Goal: Task Accomplishment & Management: Manage account settings

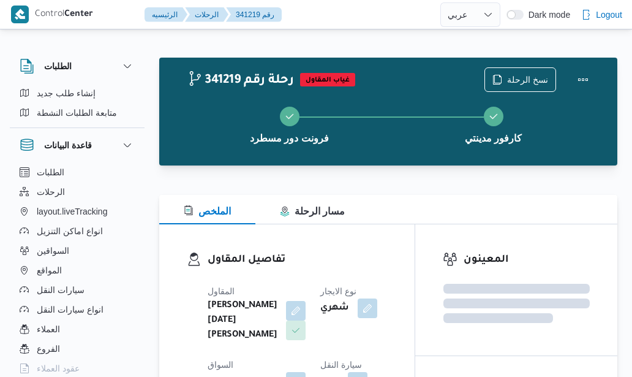
select select "ar"
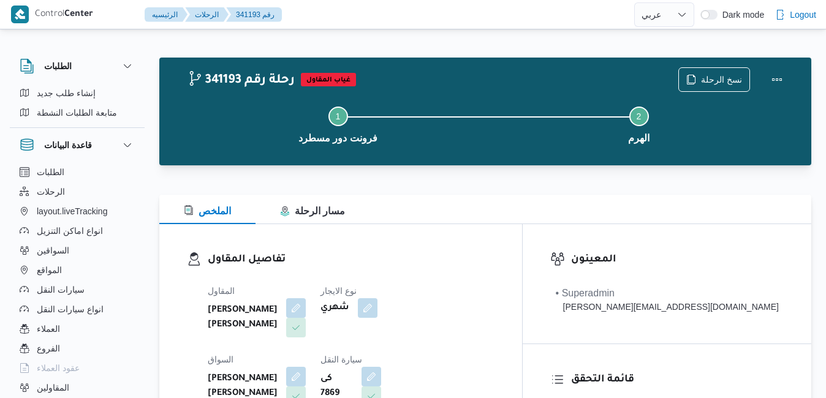
select select "ar"
click at [377, 66] on div "341193 رحلة رقم غياب المقاول نسخ الرحلة Step 1 is incomplete 1 فرونت دور مسطرد …" at bounding box center [485, 112] width 652 height 108
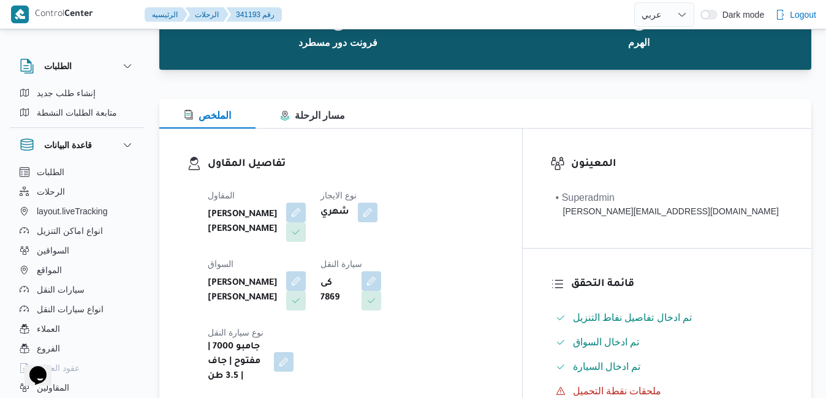
scroll to position [98, 0]
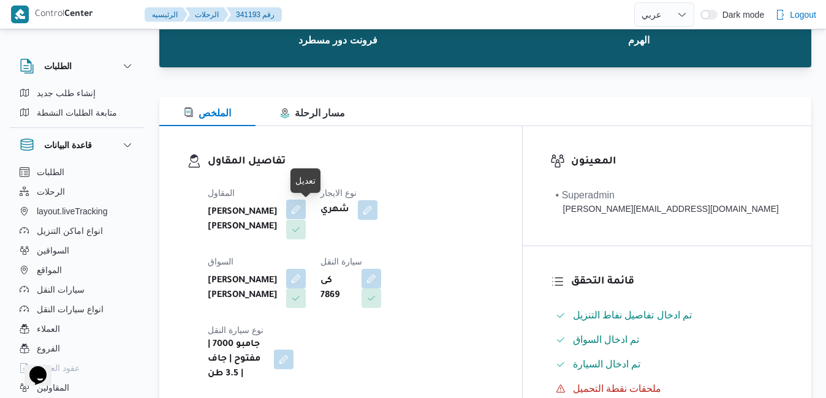
click at [306, 213] on button "button" at bounding box center [296, 210] width 20 height 20
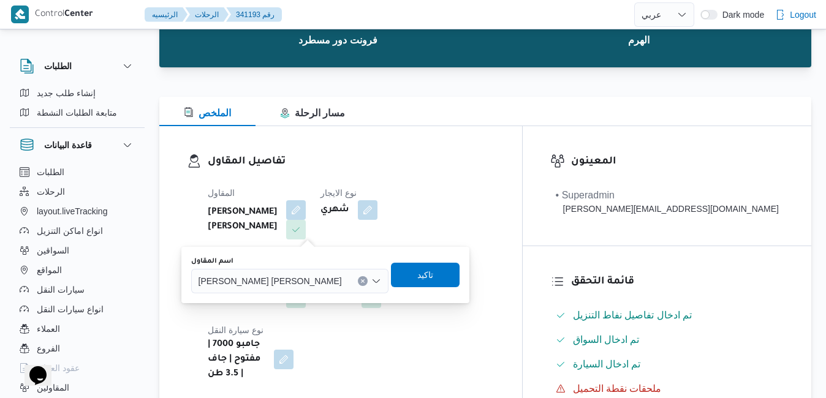
click at [292, 279] on span "[PERSON_NAME] [PERSON_NAME]" at bounding box center [269, 280] width 143 height 13
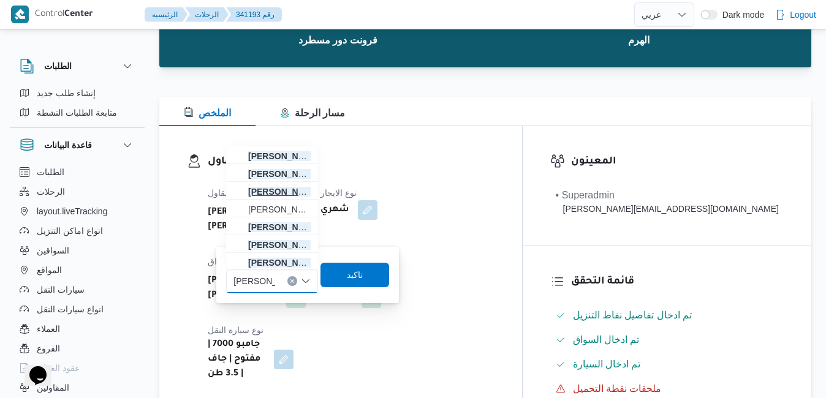
type input "[PERSON_NAME]"
click at [293, 196] on span "[PERSON_NAME]" at bounding box center [279, 191] width 62 height 15
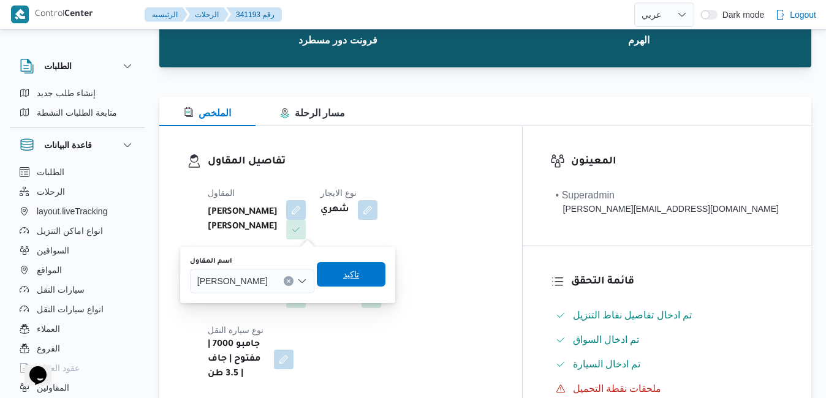
click at [379, 276] on span "تاكيد" at bounding box center [351, 274] width 69 height 24
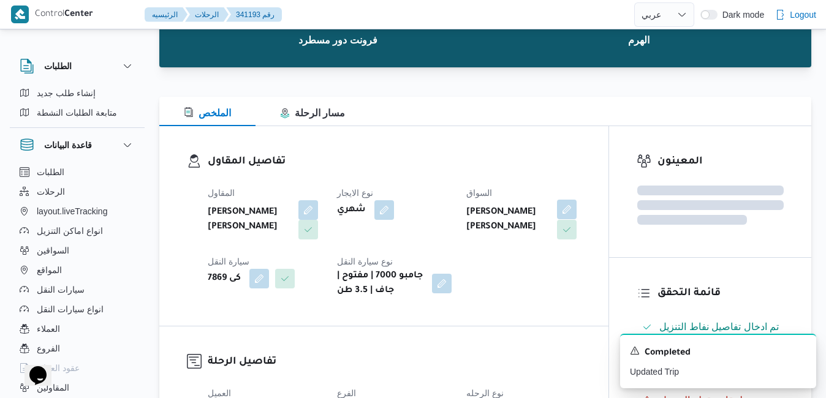
click at [566, 211] on button "button" at bounding box center [567, 210] width 20 height 20
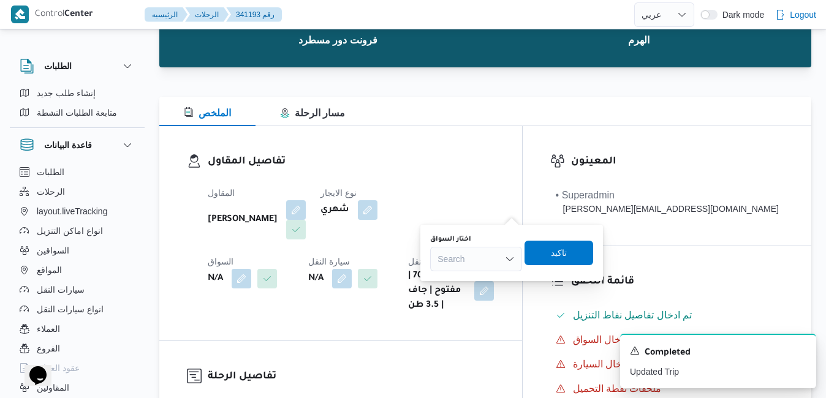
click at [478, 262] on div "Search" at bounding box center [476, 259] width 92 height 24
type input "يسري"
click at [468, 278] on span "[PERSON_NAME]" at bounding box center [483, 281] width 62 height 15
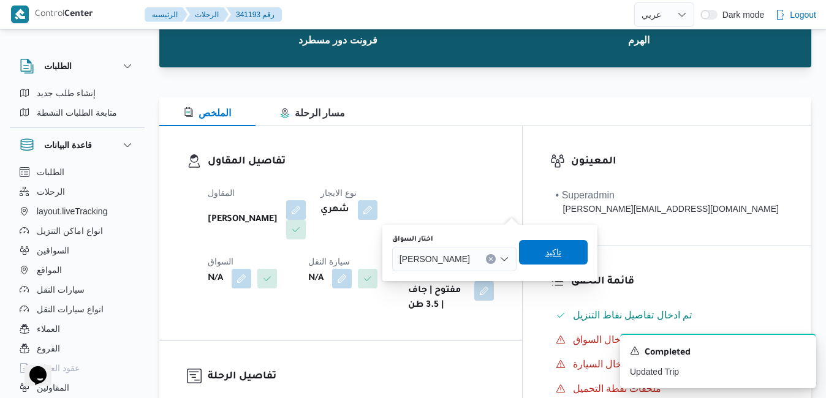
click at [586, 250] on span "تاكيد" at bounding box center [553, 252] width 69 height 24
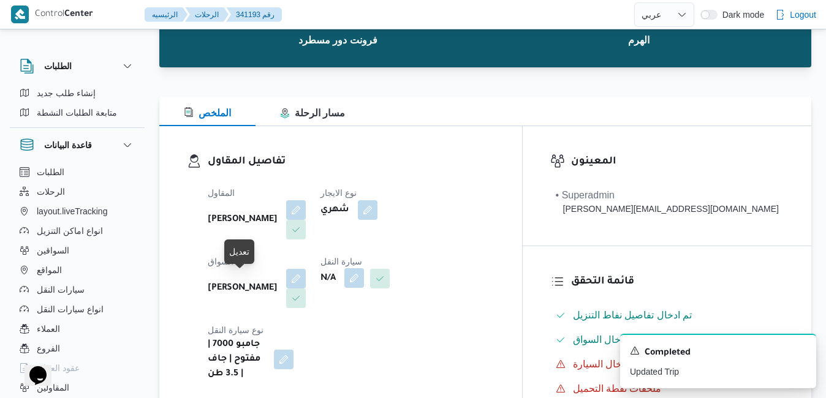
click at [344, 282] on button "button" at bounding box center [354, 278] width 20 height 20
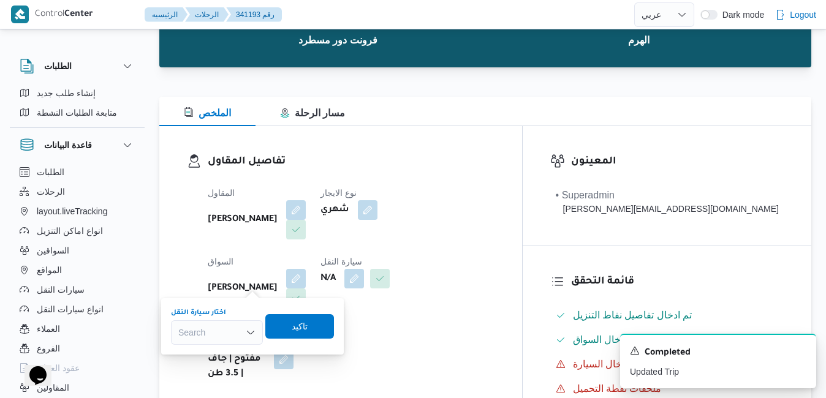
click at [220, 332] on div "Search" at bounding box center [217, 332] width 92 height 24
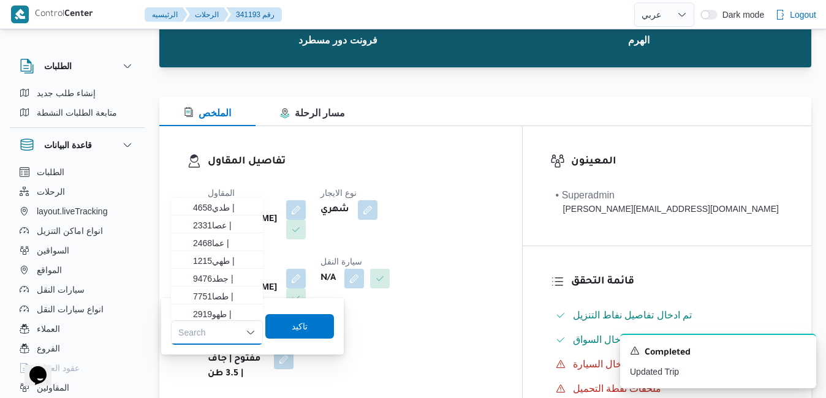
click at [220, 331] on div "Search Combo box. Selected. Combo box input. Search. Type some text or, to disp…" at bounding box center [217, 332] width 92 height 24
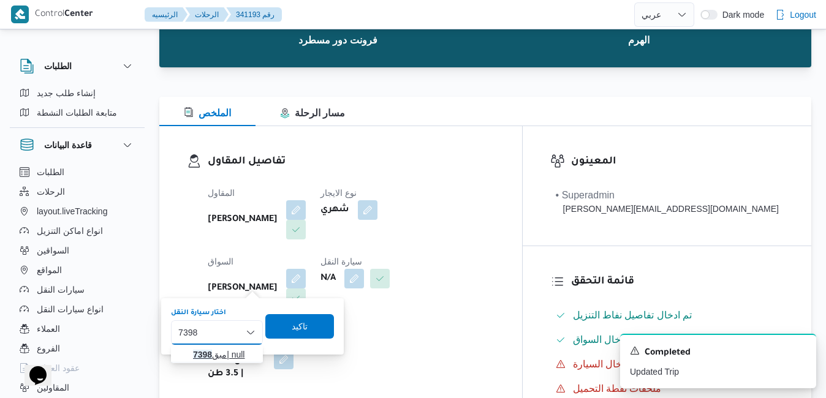
type input "7398"
click at [224, 353] on span "مبق 7398 | null" at bounding box center [224, 354] width 62 height 15
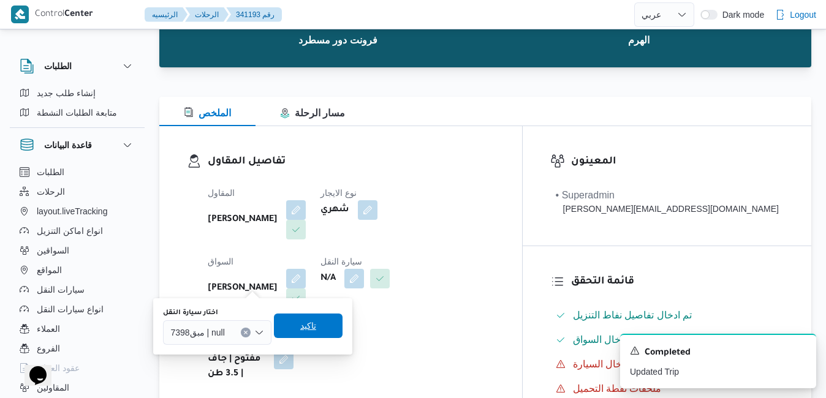
click at [301, 326] on span "تاكيد" at bounding box center [308, 325] width 16 height 15
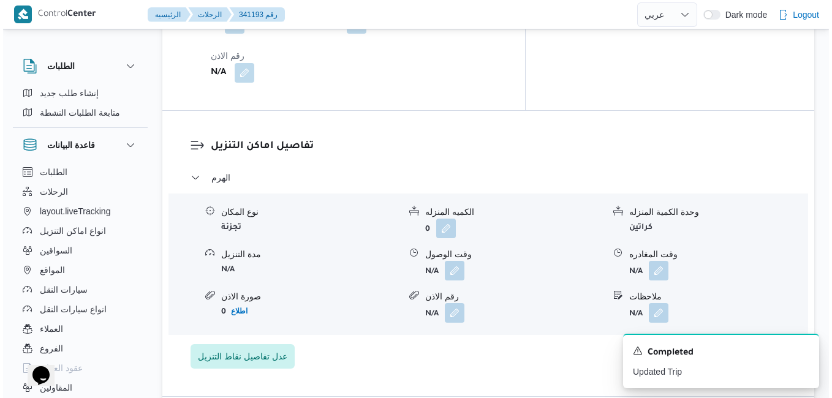
scroll to position [1053, 0]
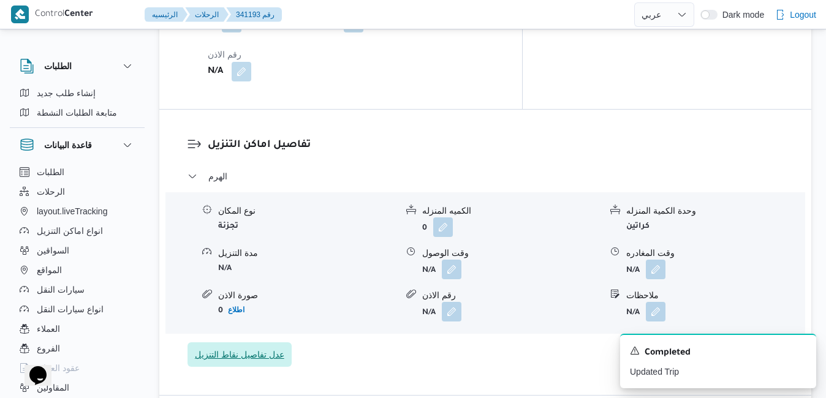
click at [274, 347] on span "عدل تفاصيل نقاط التنزيل" at bounding box center [239, 354] width 89 height 15
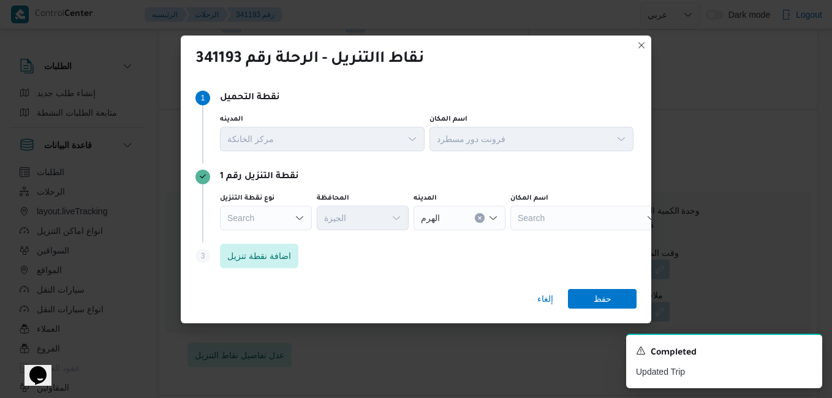
click at [306, 208] on div "Search" at bounding box center [266, 218] width 92 height 24
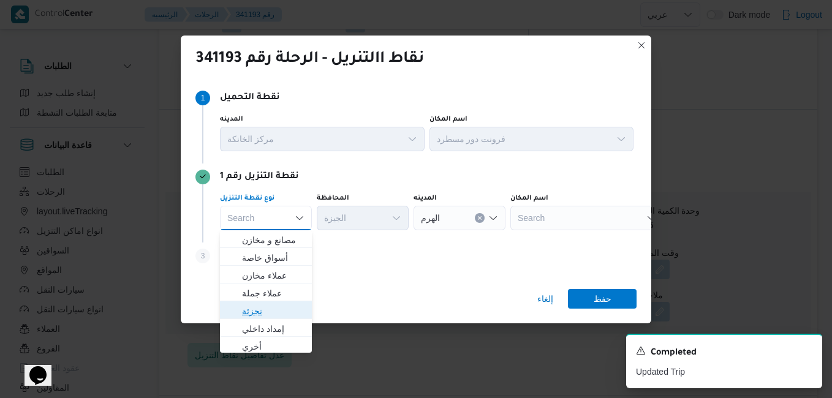
click at [270, 306] on span "تجزئة" at bounding box center [273, 311] width 62 height 15
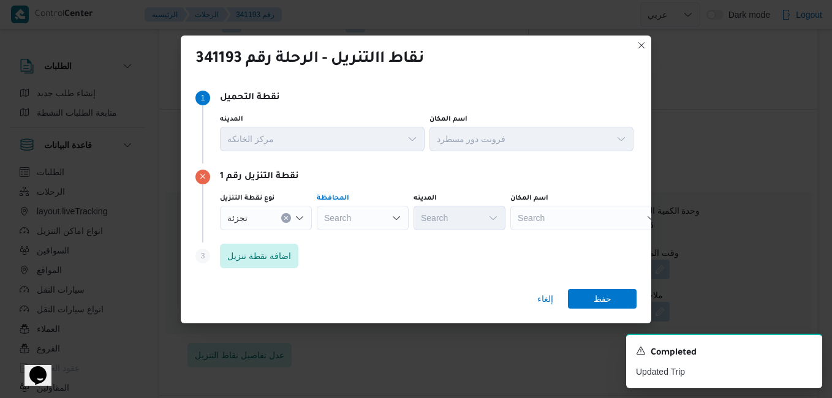
click at [391, 221] on div "Search" at bounding box center [363, 218] width 92 height 24
type input "القا"
click at [352, 241] on mark "القا" at bounding box center [358, 240] width 12 height 10
click at [473, 214] on div "Search" at bounding box center [519, 218] width 92 height 24
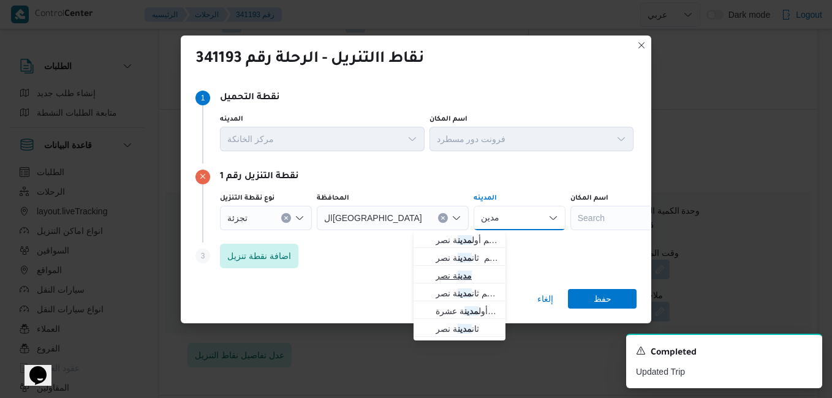
type input "مدين"
click at [464, 280] on mark "مدين" at bounding box center [465, 276] width 14 height 10
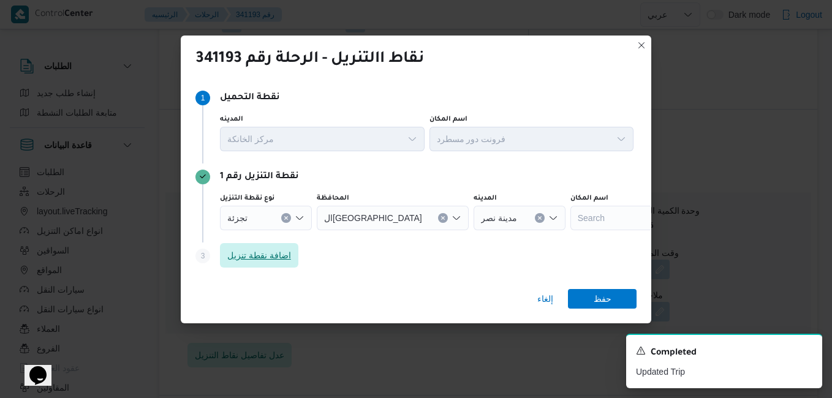
click at [276, 262] on span "اضافة نقطة تنزيل" at bounding box center [259, 255] width 64 height 15
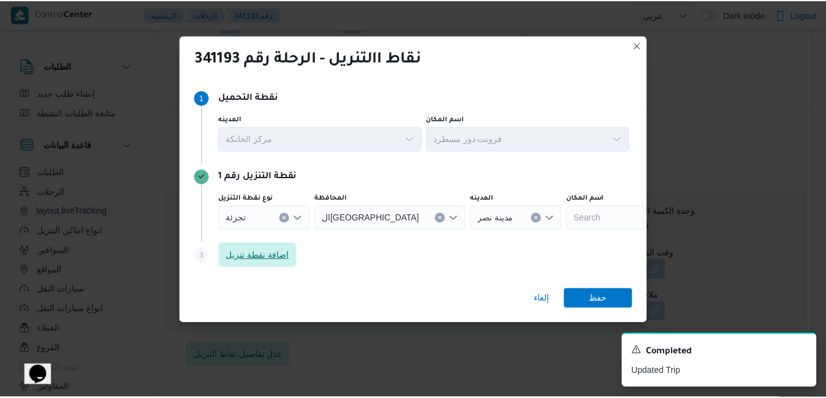
scroll to position [15, 0]
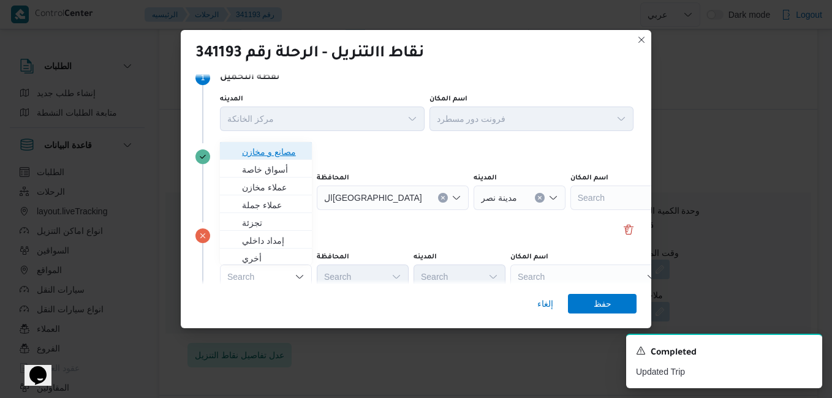
click at [287, 149] on span "مصانع و مخازن" at bounding box center [273, 152] width 62 height 15
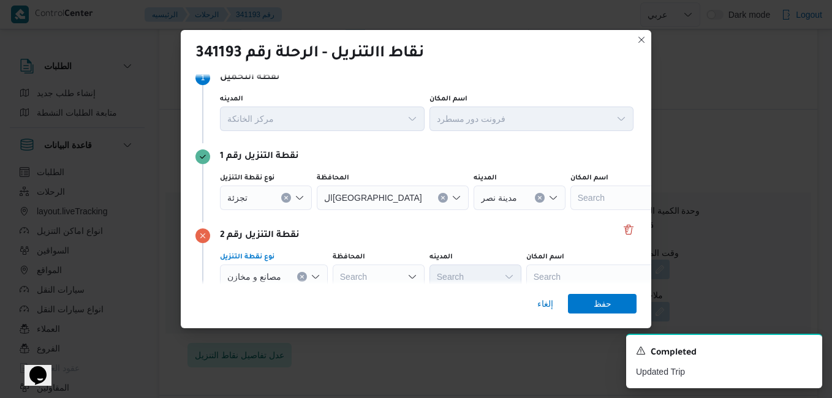
click at [541, 274] on div "Search" at bounding box center [602, 277] width 153 height 24
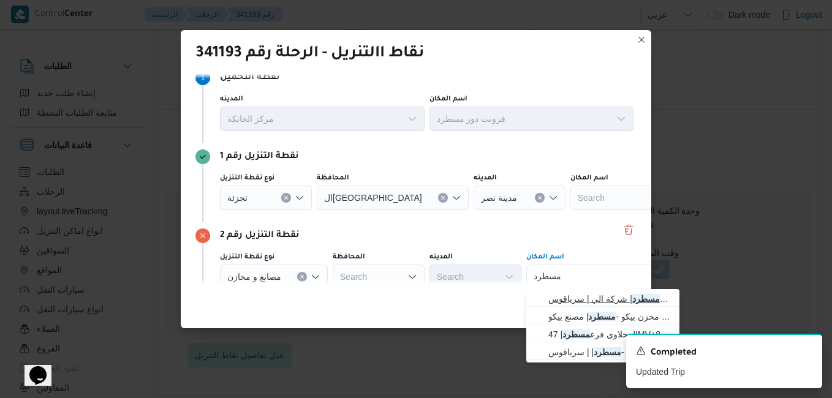
type input "مسطرد"
click at [571, 297] on span "فرونت دور مسطرد | شركة الي | سرياقوس" at bounding box center [610, 299] width 124 height 15
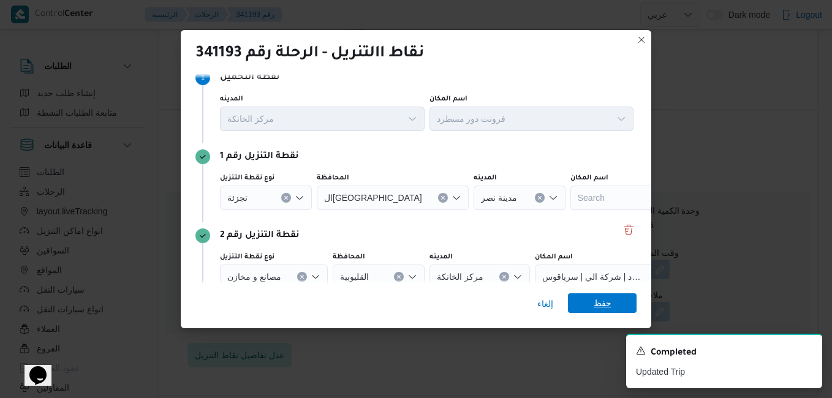
click at [591, 303] on span "حفظ" at bounding box center [602, 303] width 69 height 20
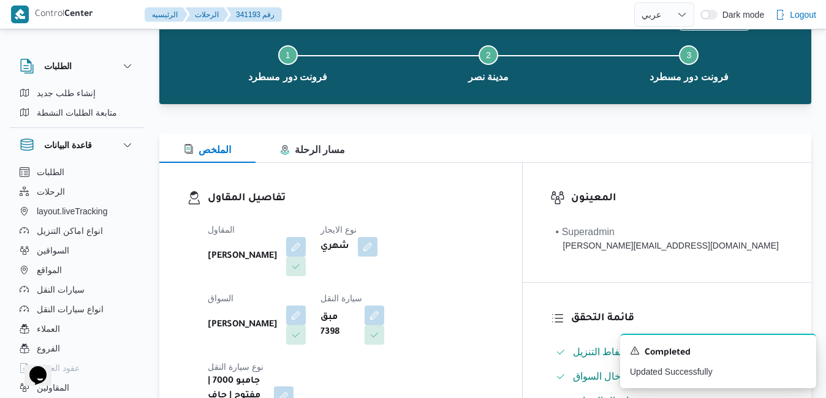
scroll to position [0, 0]
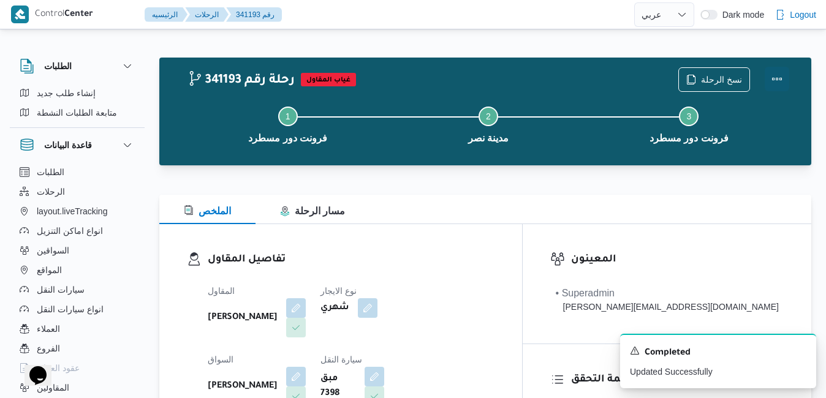
click at [778, 75] on button "Actions" at bounding box center [776, 79] width 24 height 24
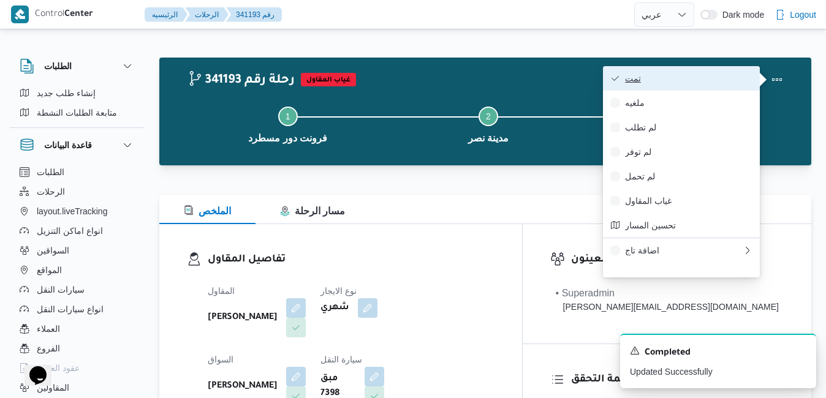
click at [674, 88] on button "تمت" at bounding box center [681, 78] width 157 height 24
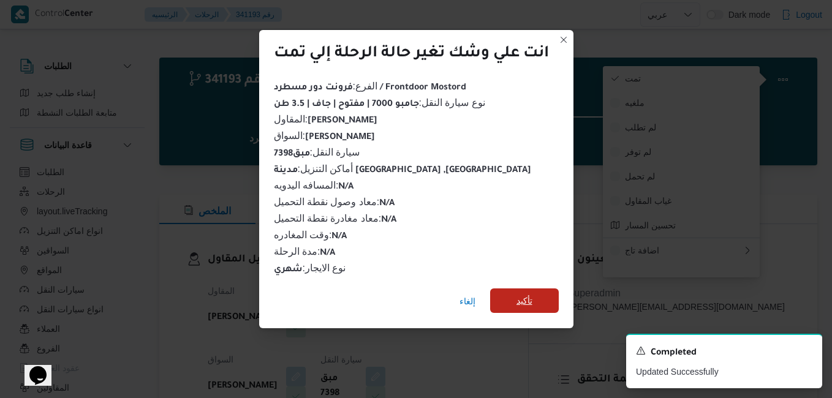
click at [518, 293] on span "تأكيد" at bounding box center [524, 300] width 16 height 15
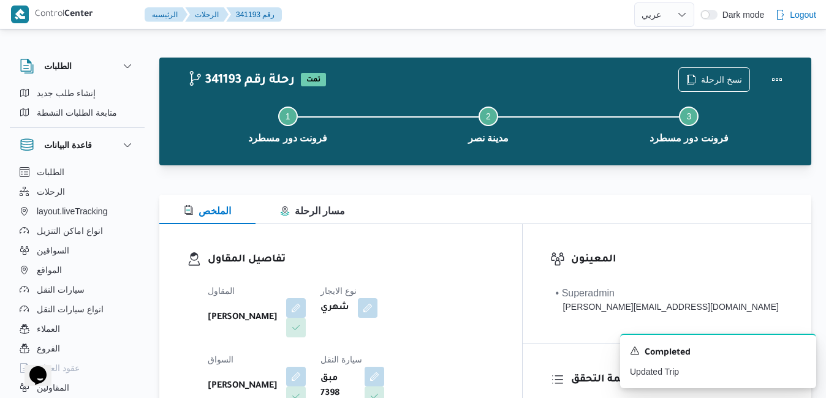
click at [443, 194] on div at bounding box center [485, 187] width 652 height 15
click at [432, 211] on div "الملخص مسار الرحلة" at bounding box center [485, 209] width 652 height 29
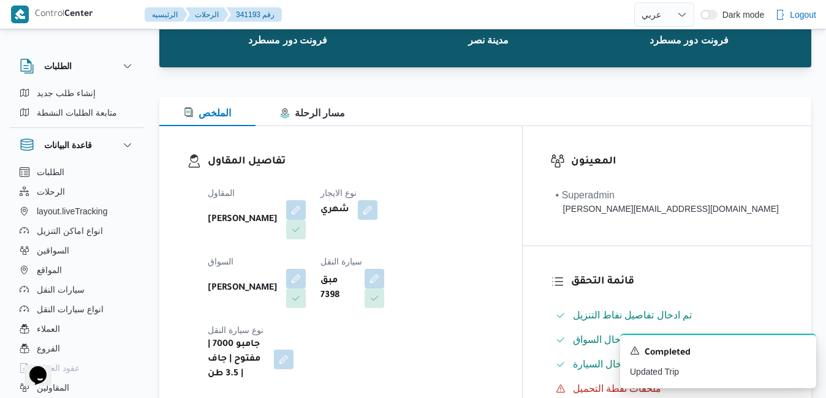
scroll to position [171, 0]
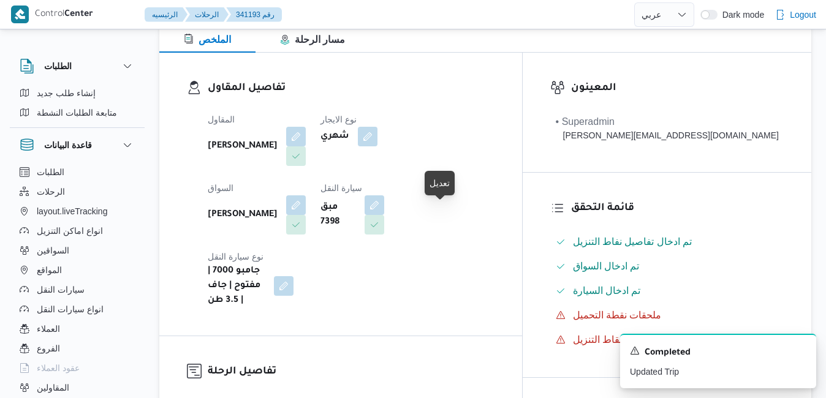
click at [293, 276] on span at bounding box center [281, 286] width 26 height 20
click at [459, 94] on h3 "تفاصيل المقاول" at bounding box center [351, 88] width 287 height 17
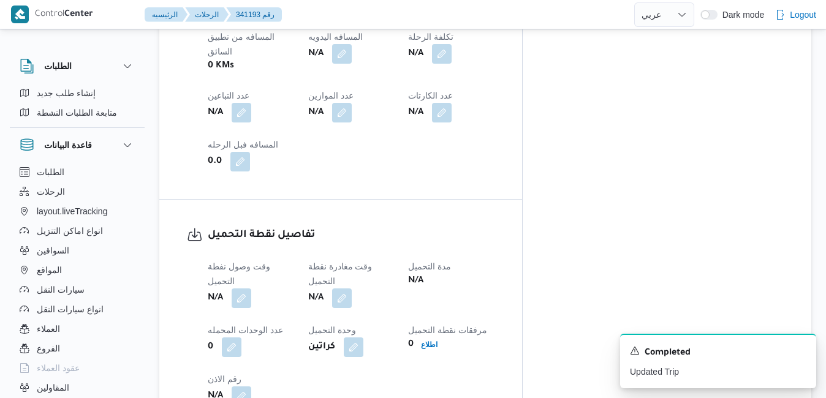
scroll to position [710, 0]
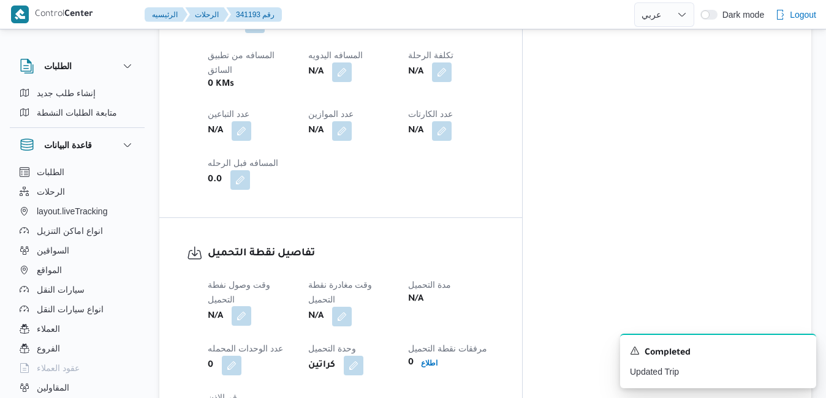
click at [244, 306] on button "button" at bounding box center [242, 316] width 20 height 20
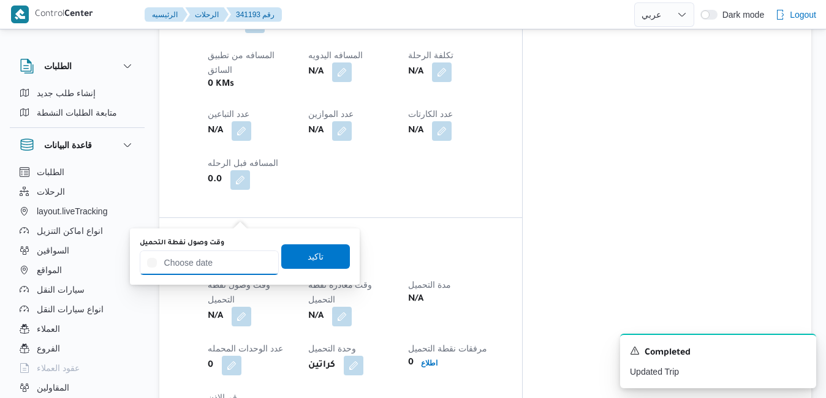
click at [228, 261] on input "وقت وصول نفطة التحميل" at bounding box center [209, 263] width 139 height 24
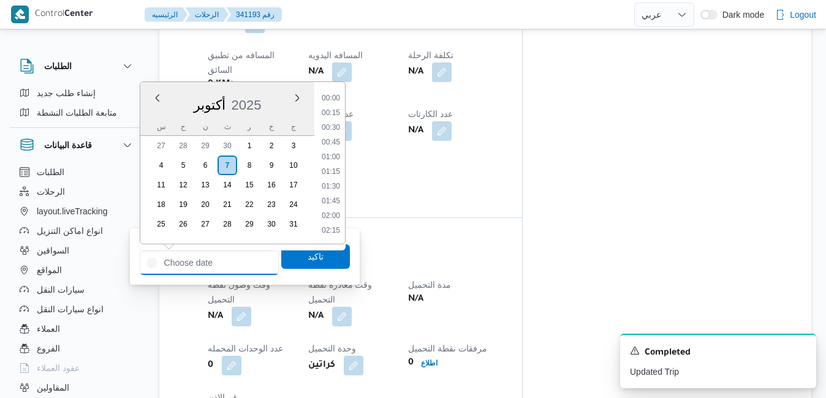
scroll to position [1219, 0]
click at [154, 117] on div "أكتوبر 2025" at bounding box center [227, 102] width 174 height 31
click at [333, 143] on li "13:00" at bounding box center [331, 141] width 28 height 12
type input "[DATE] ١٣:٠٠"
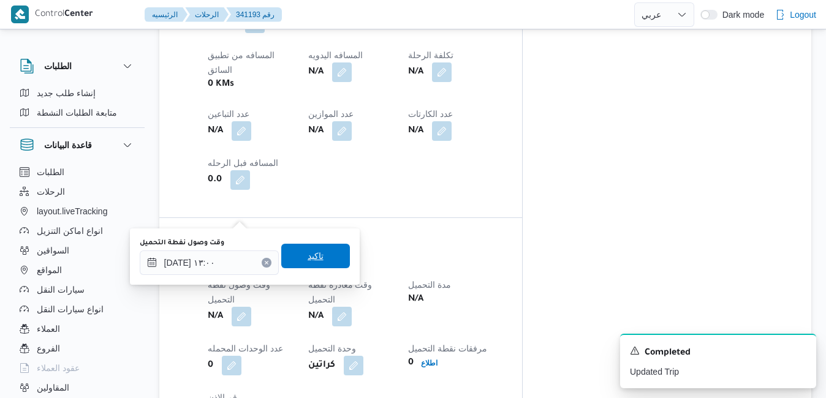
click at [307, 262] on span "تاكيد" at bounding box center [315, 256] width 16 height 15
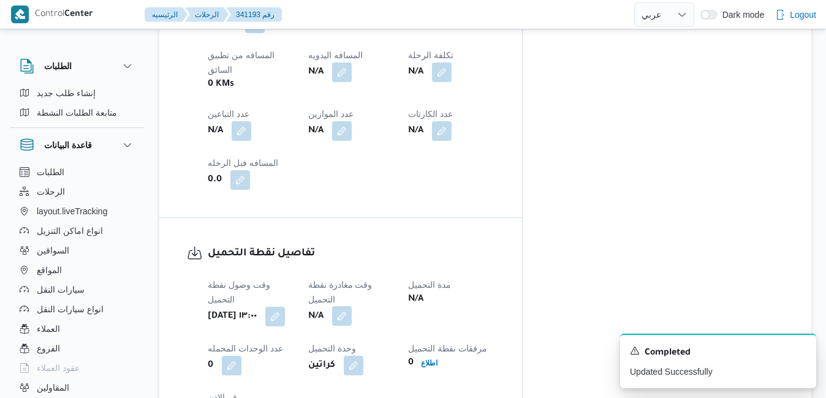
click at [352, 306] on button "button" at bounding box center [342, 316] width 20 height 20
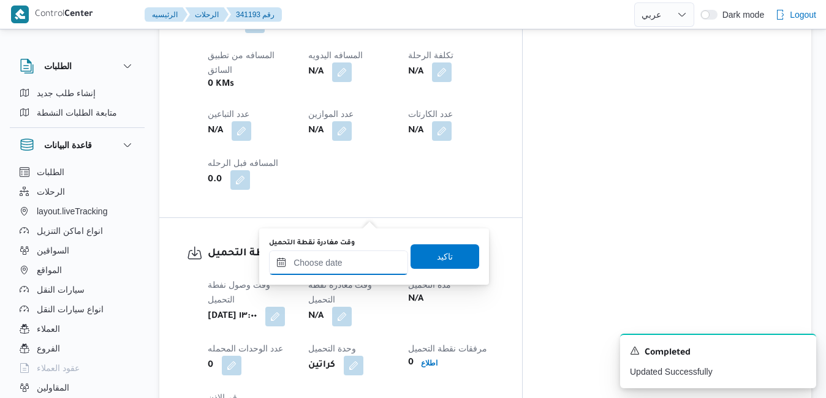
click at [341, 263] on input "وقت مغادرة نقطة التحميل" at bounding box center [338, 263] width 139 height 24
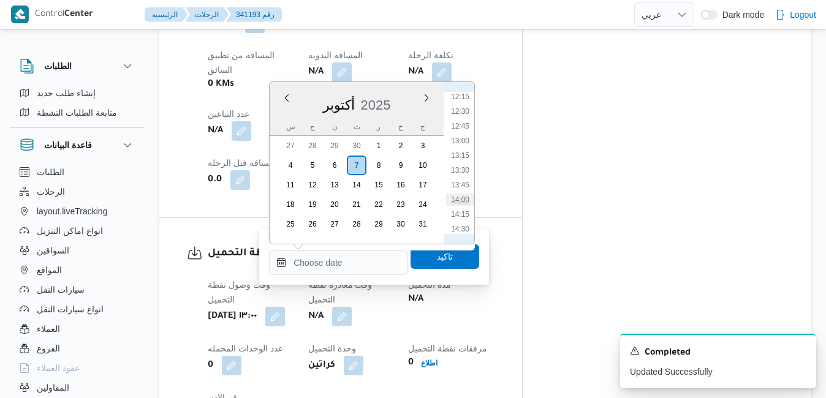
click at [472, 194] on li "14:00" at bounding box center [460, 200] width 28 height 12
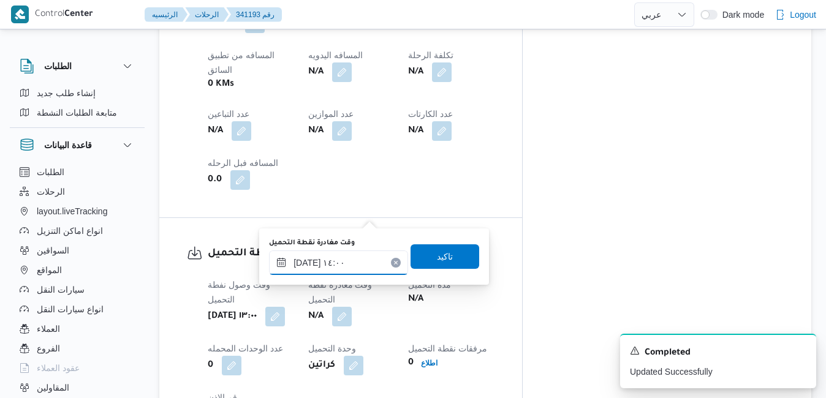
click at [309, 263] on input "[DATE] ١٤:٠٠" at bounding box center [338, 263] width 139 height 24
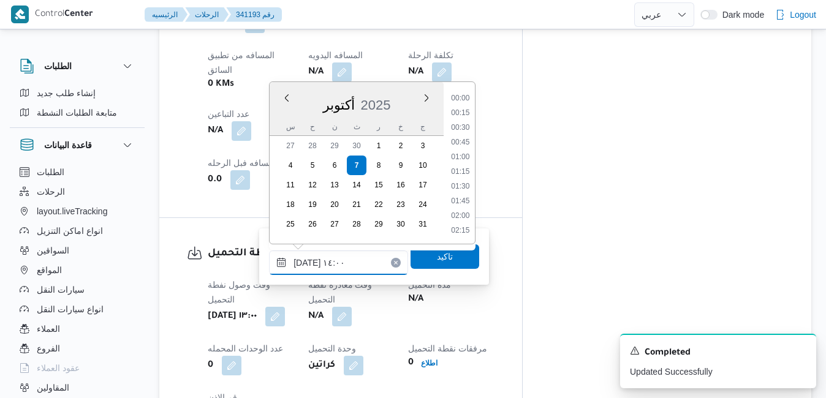
scroll to position [748, 0]
click at [467, 231] on li "15:00" at bounding box center [461, 231] width 28 height 12
type input "[DATE] ١٥:٠٠"
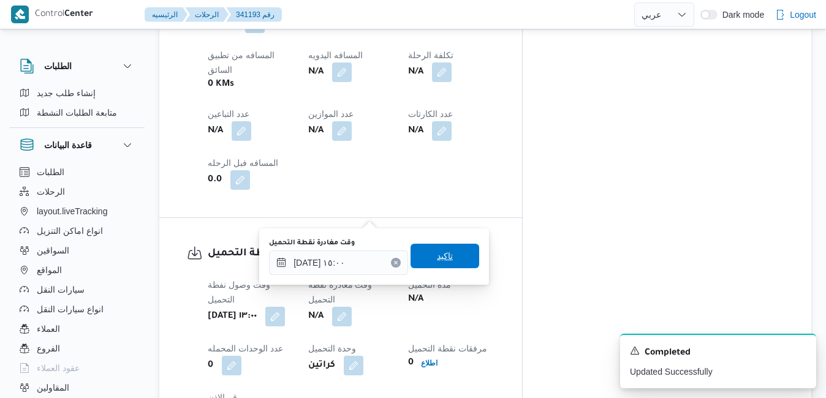
click at [439, 254] on span "تاكيد" at bounding box center [445, 256] width 16 height 15
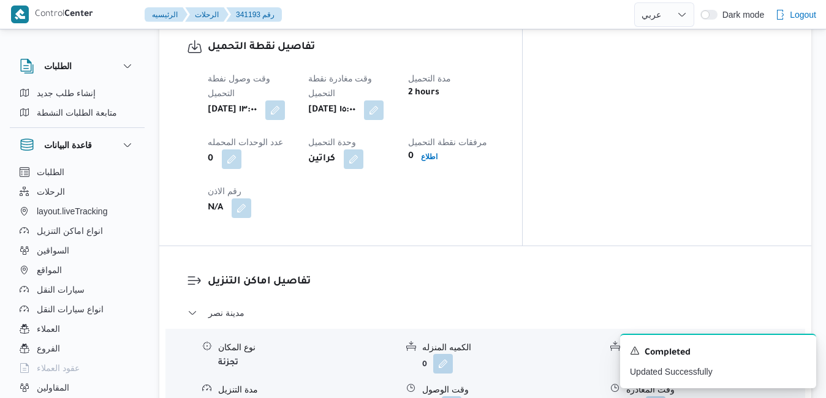
scroll to position [1004, 0]
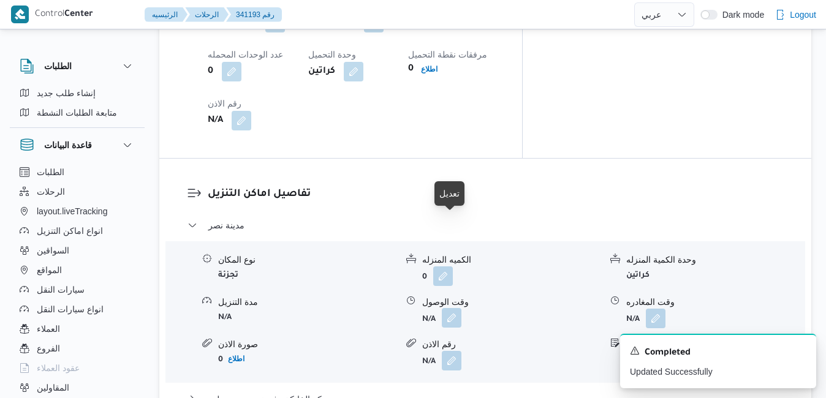
click at [452, 308] on button "button" at bounding box center [452, 318] width 20 height 20
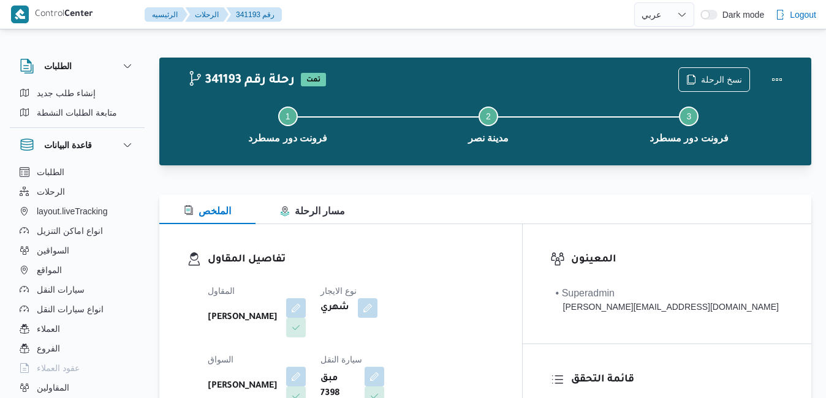
select select "ar"
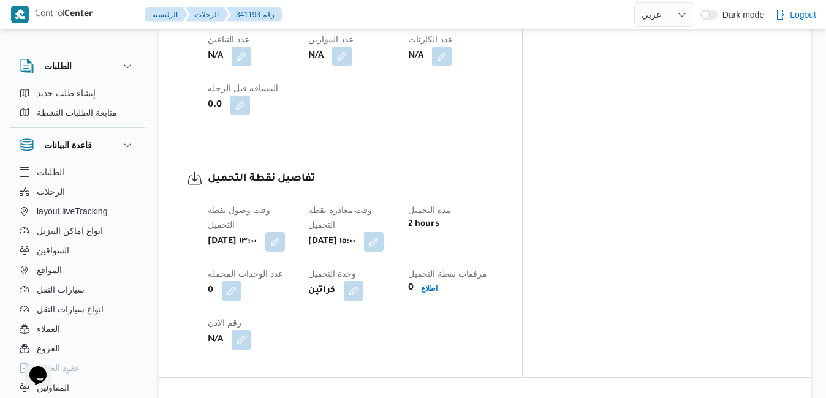
scroll to position [784, 0]
click at [502, 197] on div "وقت وصول نفطة التحميل ثلاثاء ٧ أكتوبر ٢٠٢٥ ١٣:٠٠ وقت مغادرة نقطة التحميل ثلاثاء…" at bounding box center [350, 278] width 301 height 162
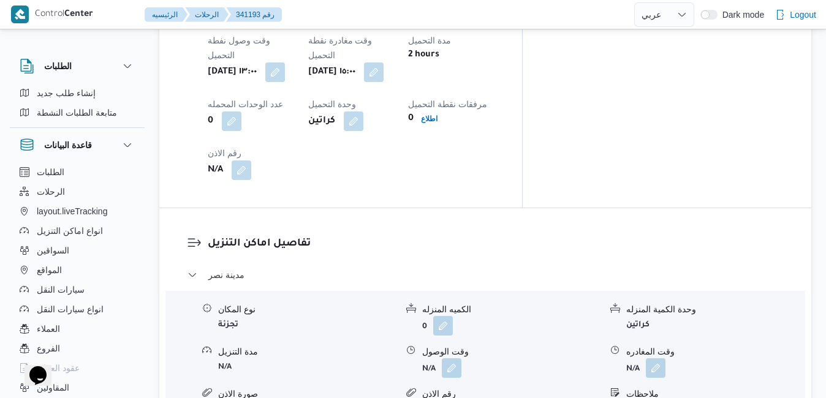
scroll to position [1078, 0]
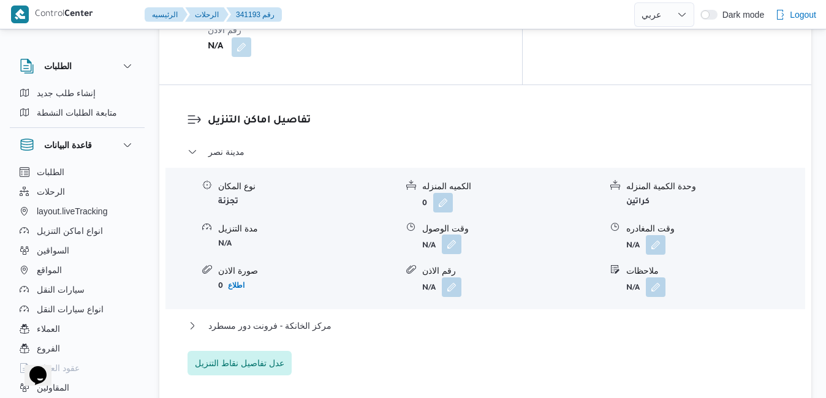
click at [454, 235] on button "button" at bounding box center [452, 245] width 20 height 20
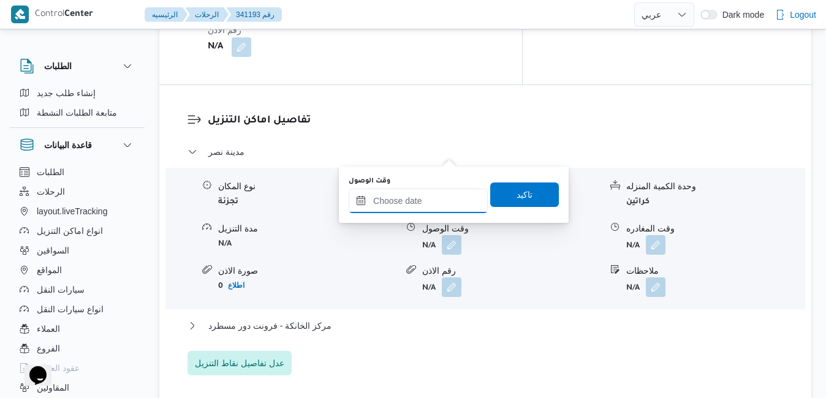
click at [429, 201] on input "وقت الوصول" at bounding box center [418, 201] width 139 height 24
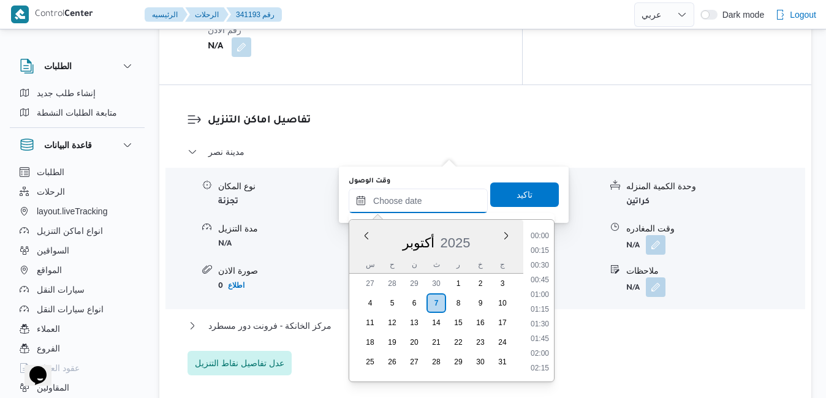
scroll to position [1234, 0]
click at [365, 253] on div "أكتوبر 2025" at bounding box center [436, 240] width 174 height 31
click at [543, 365] on li "15:30" at bounding box center [540, 369] width 28 height 12
type input "٠٧/١٠/٢٠٢٥ ١٥:٣٠"
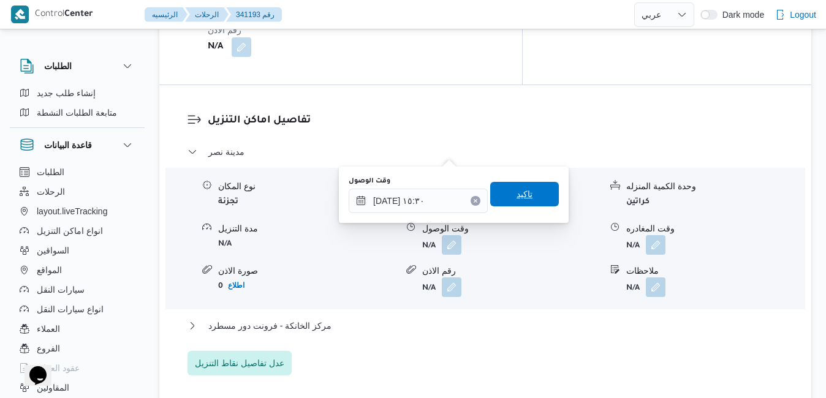
click at [519, 199] on span "تاكيد" at bounding box center [524, 194] width 16 height 15
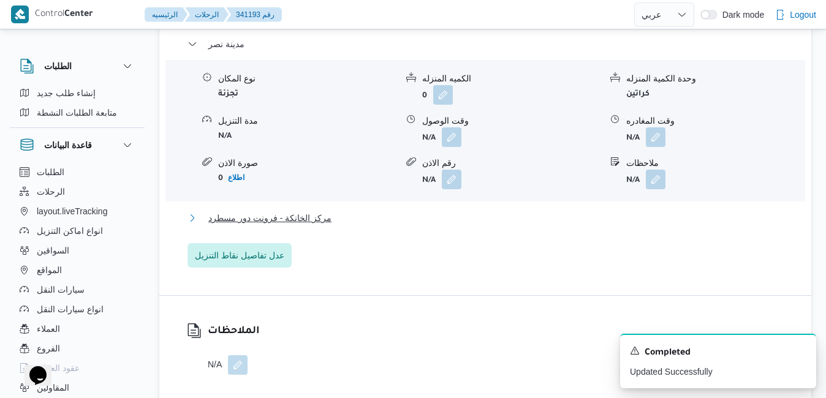
click at [442, 225] on button "مركز الخانكة - فرونت دور مسطرد" at bounding box center [485, 218] width 596 height 15
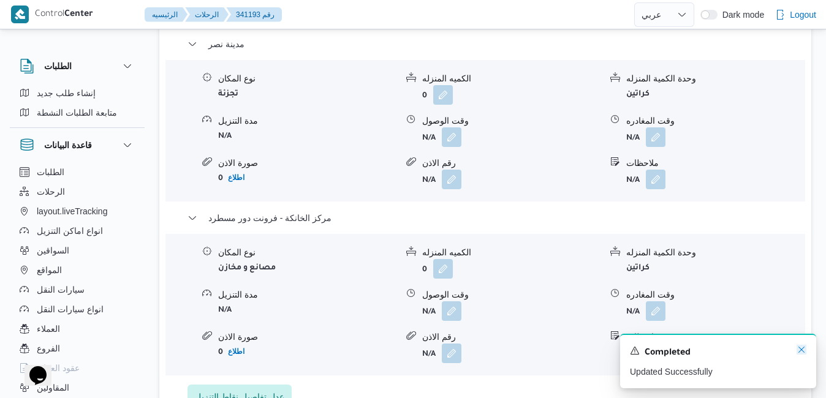
click at [803, 352] on icon "Dismiss toast" at bounding box center [801, 350] width 10 height 10
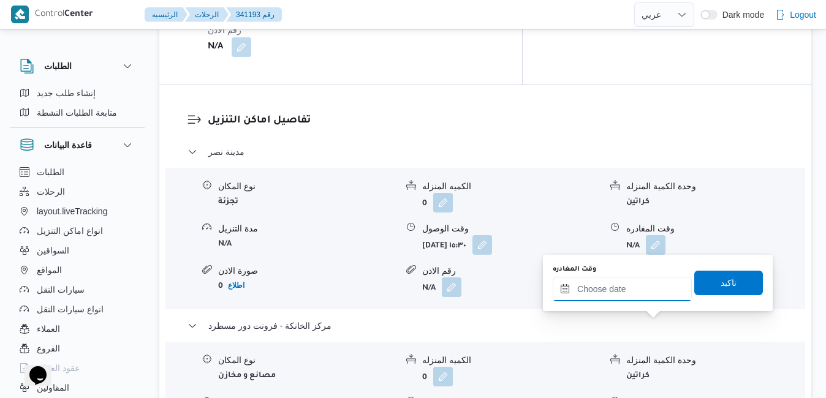
click at [630, 290] on input "وقت المغادره" at bounding box center [621, 289] width 139 height 24
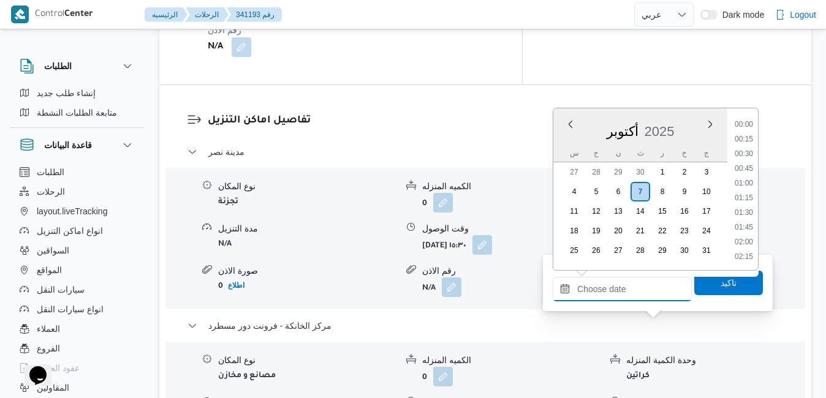
scroll to position [1234, 0]
click at [566, 141] on div "أكتوبر 2025" at bounding box center [640, 128] width 174 height 31
click at [745, 187] on li "22:00" at bounding box center [743, 184] width 28 height 12
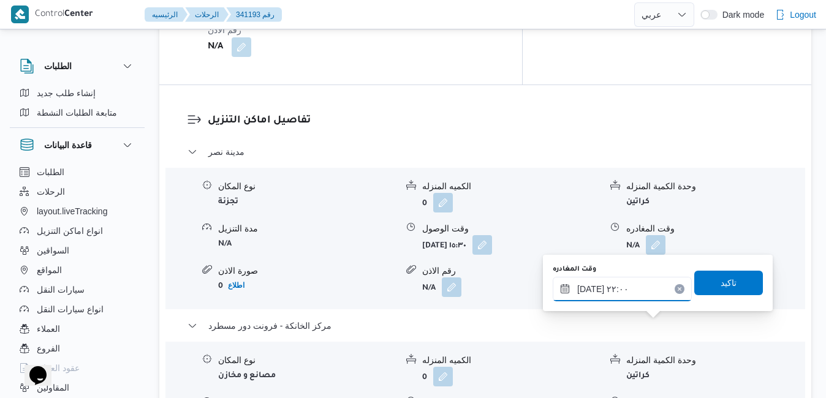
type input "٠٧/١٠/٢٠٢٥ ٢٢:٠٠"
click at [721, 287] on span "تاكيد" at bounding box center [728, 282] width 16 height 15
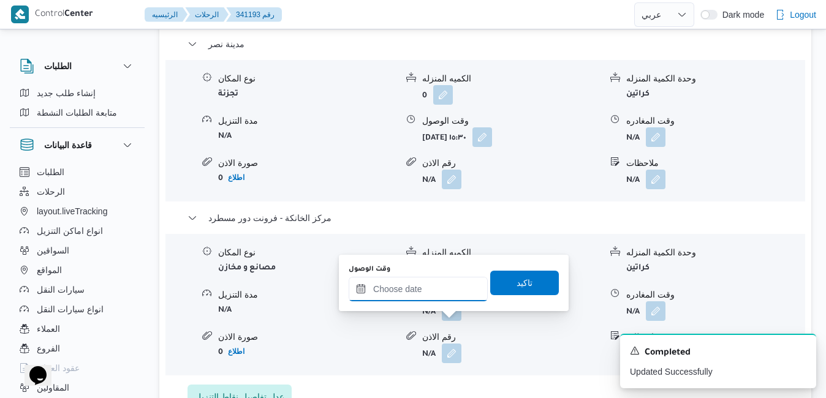
click at [434, 281] on div at bounding box center [418, 289] width 139 height 24
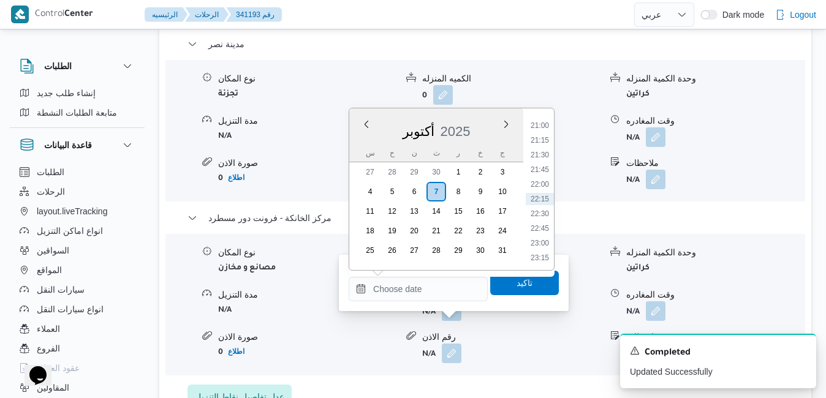
click at [356, 142] on div "أكتوبر 2025" at bounding box center [436, 128] width 174 height 31
click at [541, 168] on li "21:45" at bounding box center [540, 170] width 28 height 12
type input "٠٧/١٠/٢٠٢٥ ٢١:٤٥"
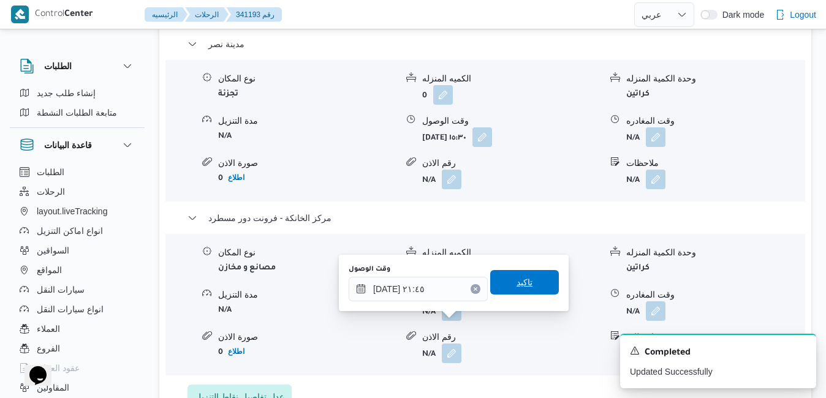
click at [521, 279] on span "تاكيد" at bounding box center [524, 282] width 16 height 15
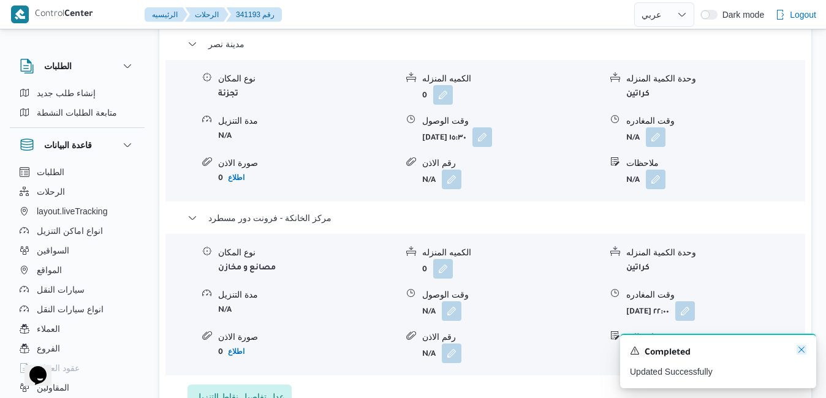
click at [801, 349] on icon "Dismiss toast" at bounding box center [801, 350] width 10 height 10
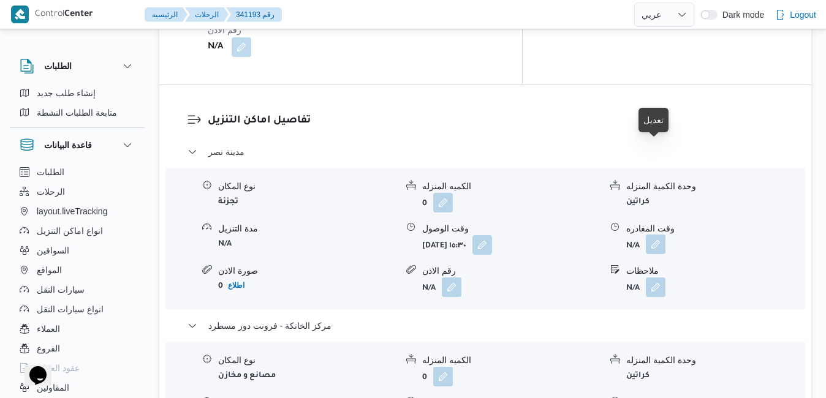
click at [654, 235] on button "button" at bounding box center [656, 245] width 20 height 20
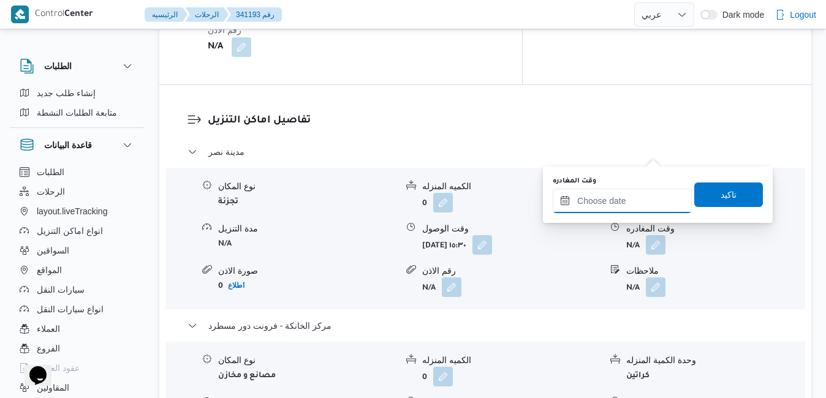
click at [608, 205] on input "وقت المغادره" at bounding box center [621, 201] width 139 height 24
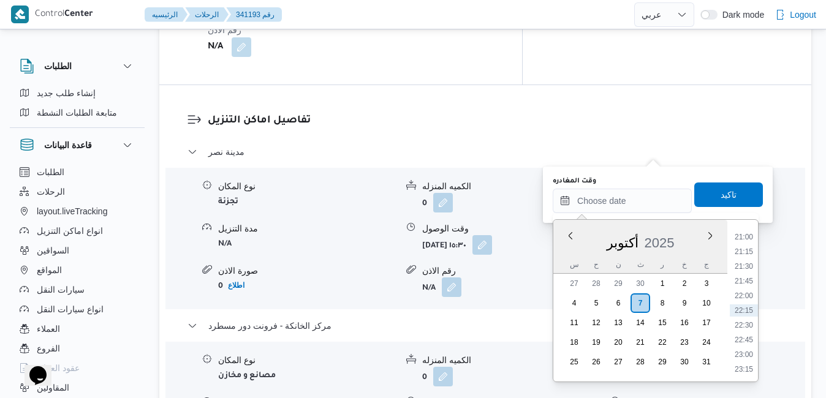
click at [562, 249] on div "أكتوبر 2025" at bounding box center [640, 240] width 174 height 31
click at [745, 254] on li "21:15" at bounding box center [743, 252] width 28 height 12
type input "٠٧/١٠/٢٠٢٥ ٢١:١٥"
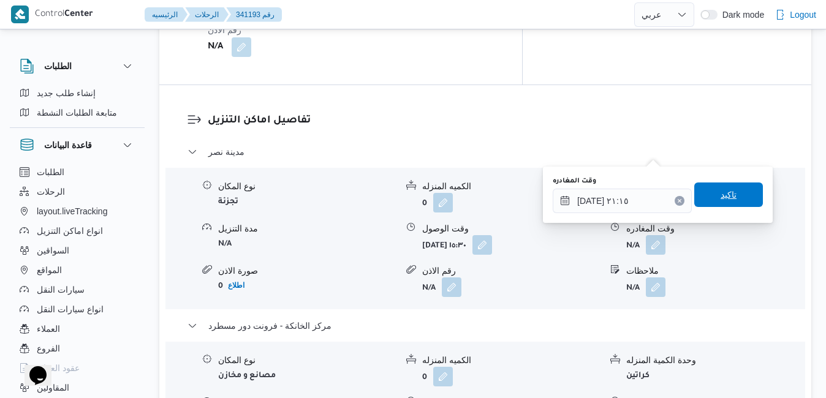
click at [731, 179] on div "وقت المغادره ٠٧/١٠/٢٠٢٥ ٢١:١٥ تاكيد" at bounding box center [657, 194] width 213 height 39
click at [724, 195] on span "تاكيد" at bounding box center [728, 194] width 16 height 15
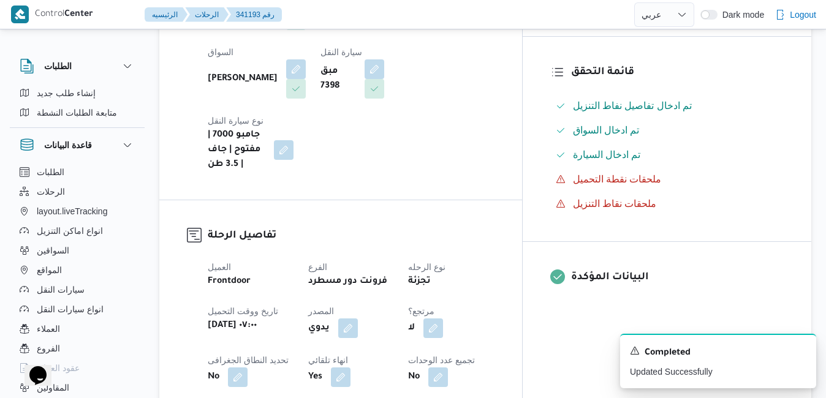
scroll to position [262, 0]
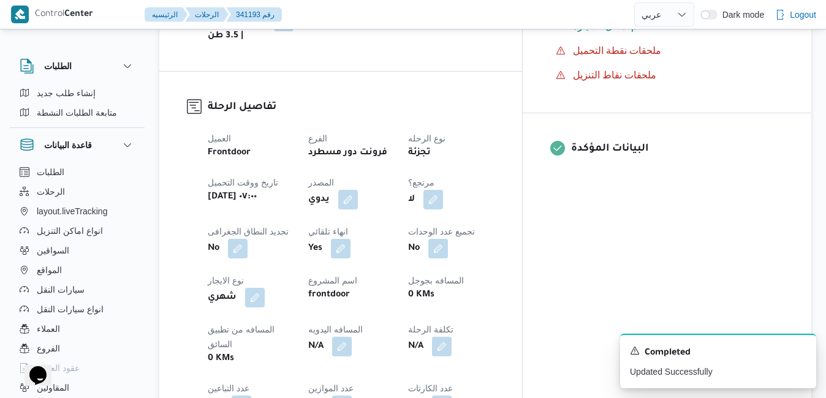
scroll to position [458, 0]
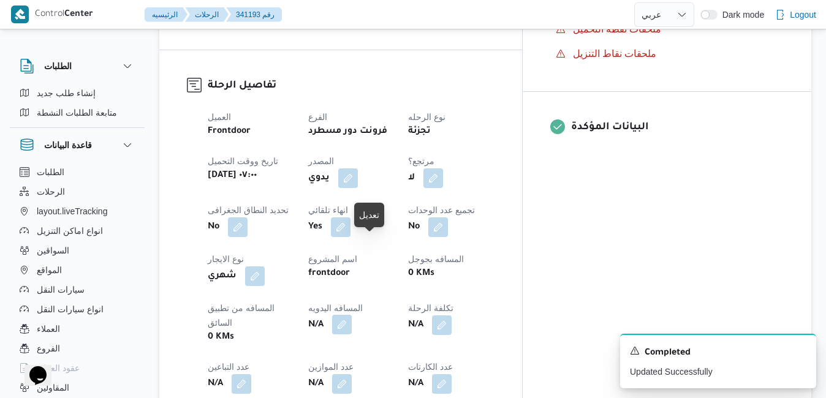
click at [352, 315] on button "button" at bounding box center [342, 325] width 20 height 20
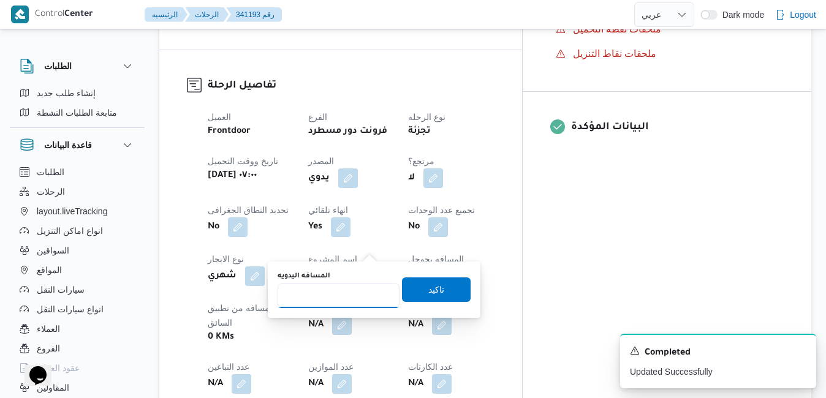
click at [331, 300] on input "المسافه اليدويه" at bounding box center [338, 296] width 122 height 24
type input "50"
click at [441, 292] on span "تاكيد" at bounding box center [436, 289] width 69 height 24
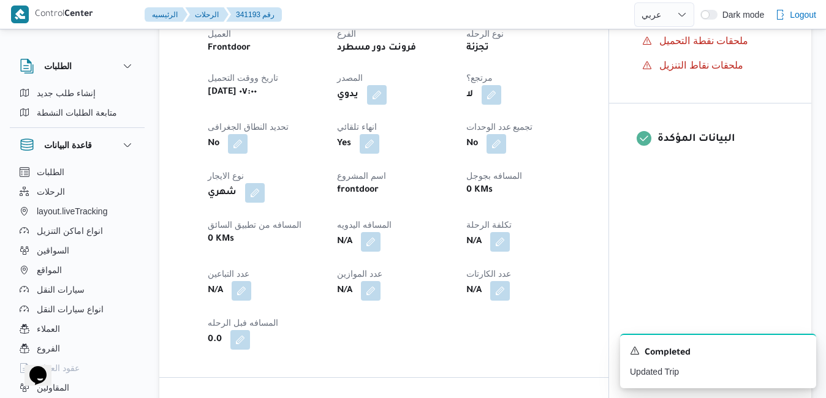
click at [551, 165] on div "العميل Frontdoor الفرع فرونت دور مسطرد نوع الرحله تجزئة تاريخ ووقت التحميل ثلاث…" at bounding box center [394, 188] width 388 height 338
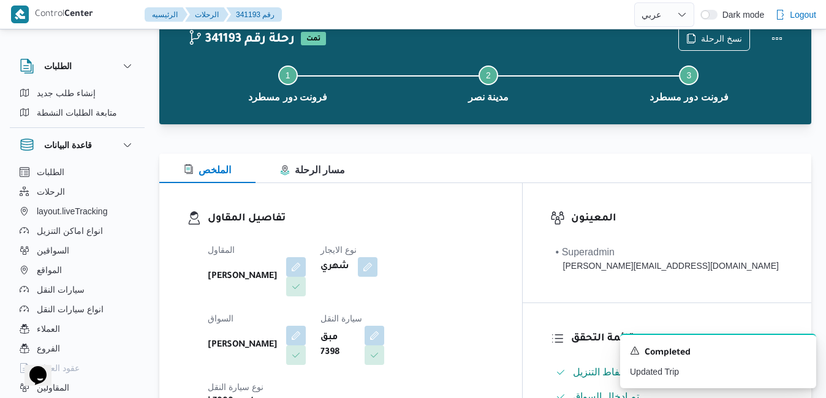
scroll to position [0, 0]
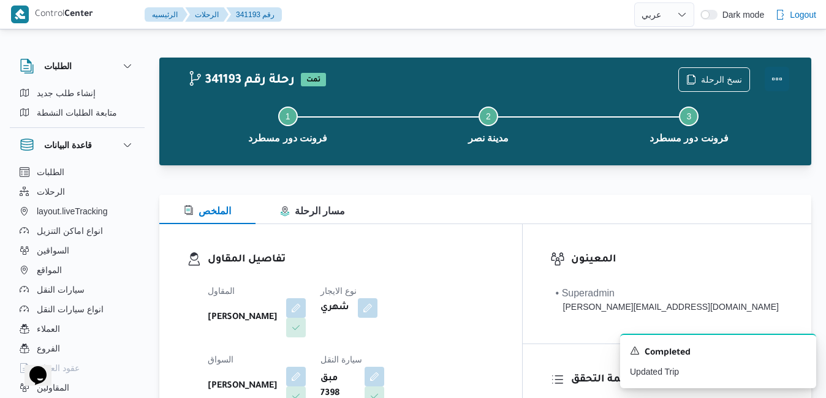
click at [772, 82] on button "Actions" at bounding box center [776, 79] width 24 height 24
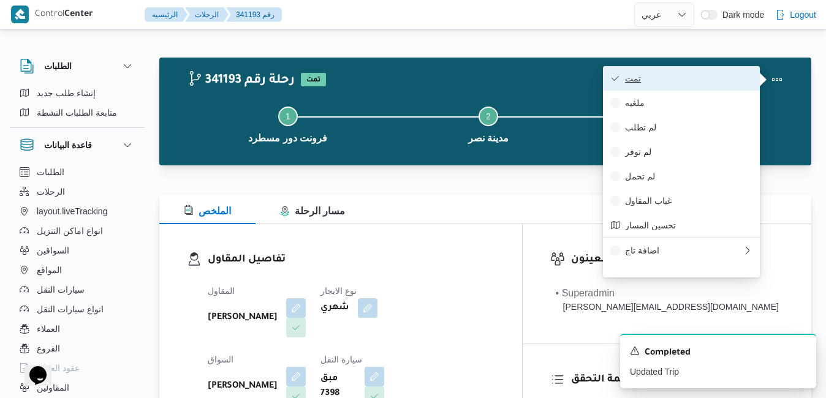
click at [723, 85] on button "تمت" at bounding box center [681, 78] width 157 height 24
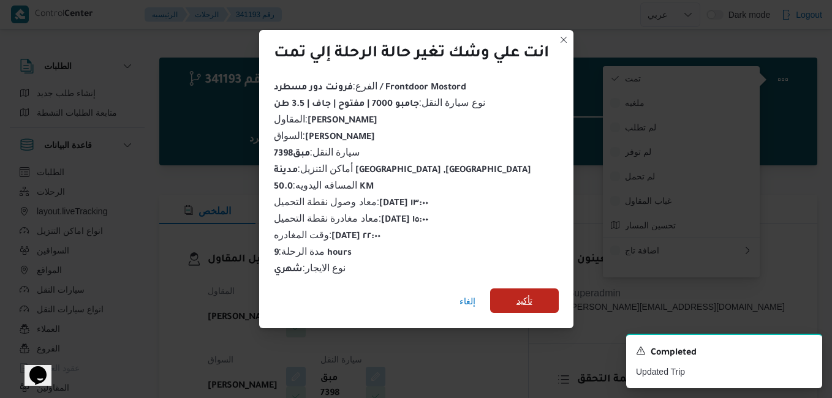
click at [521, 293] on span "تأكيد" at bounding box center [524, 300] width 16 height 15
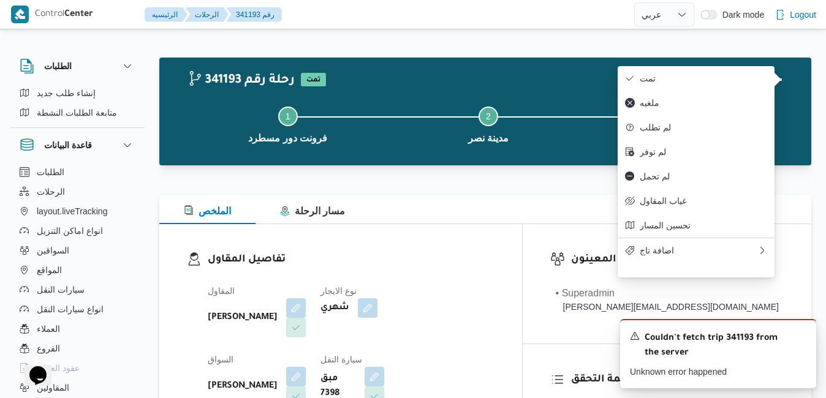
click at [498, 243] on div "تفاصيل المقاول المقاول محمد صلاح عبداللطيف الشريف نوع الايجار شهري السواق يسري …" at bounding box center [340, 365] width 363 height 283
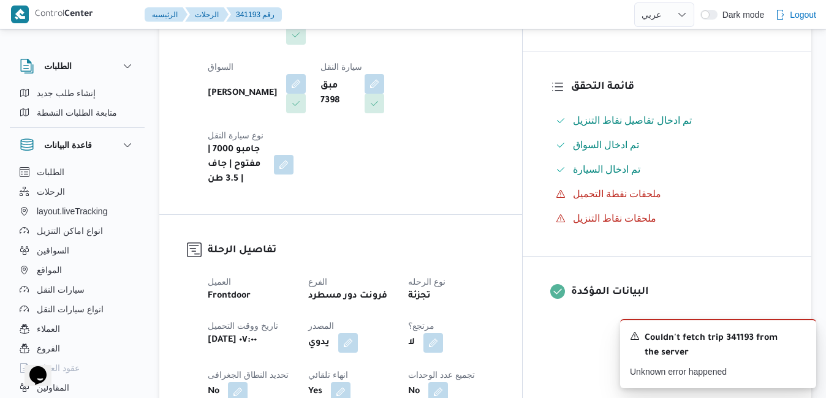
scroll to position [294, 0]
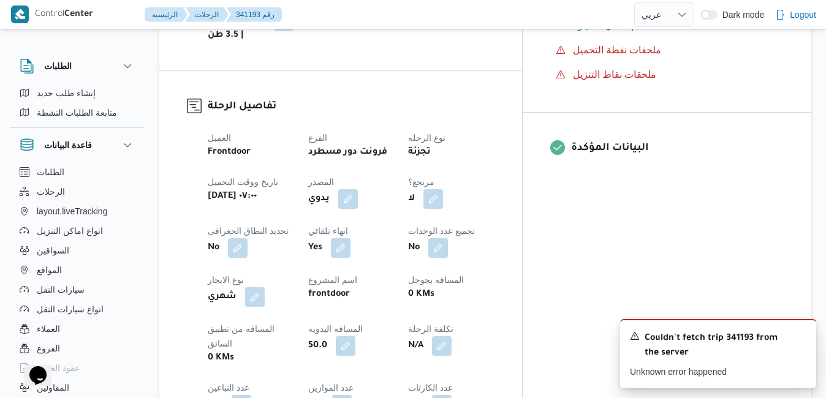
scroll to position [465, 0]
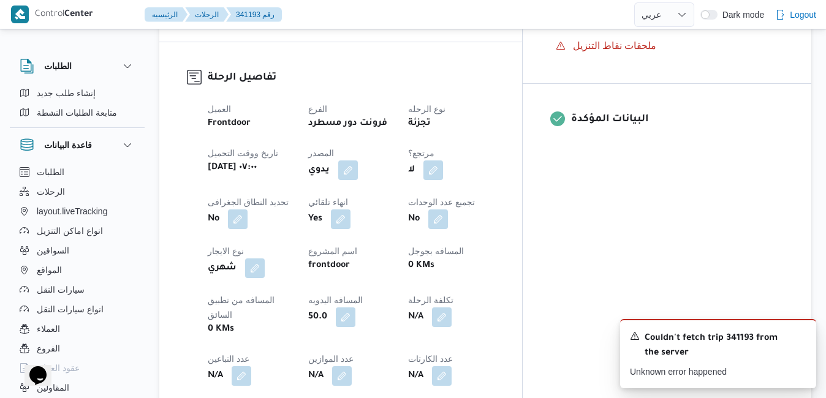
click at [522, 141] on div "تفاصيل الرحلة العميل Frontdoor الفرع فرونت دور مسطرد نوع الرحله تجزئة تاريخ ووق…" at bounding box center [340, 252] width 363 height 420
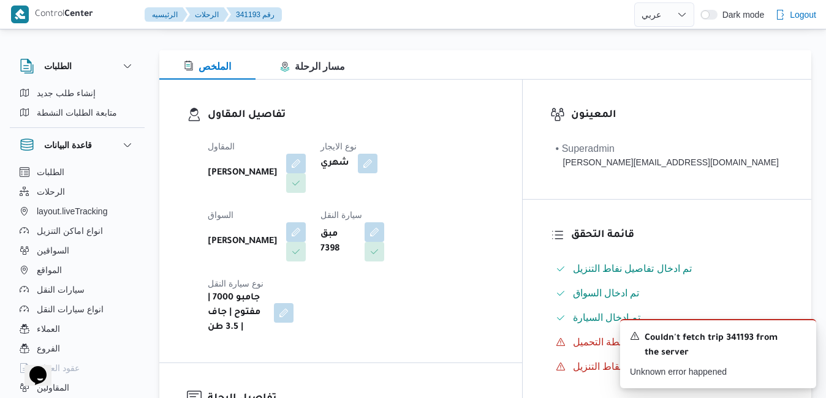
scroll to position [0, 0]
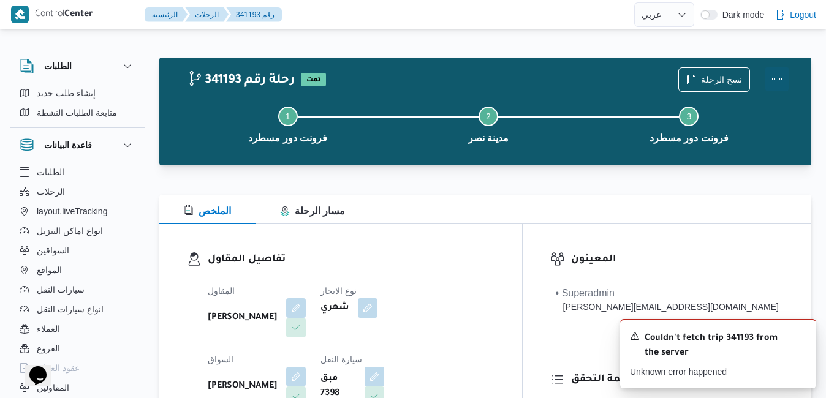
click at [778, 80] on button "Actions" at bounding box center [776, 79] width 24 height 24
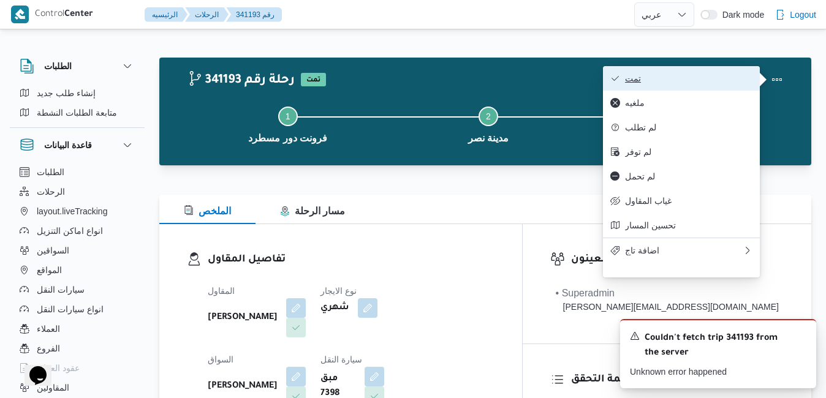
click at [704, 78] on span "تمت" at bounding box center [688, 78] width 127 height 10
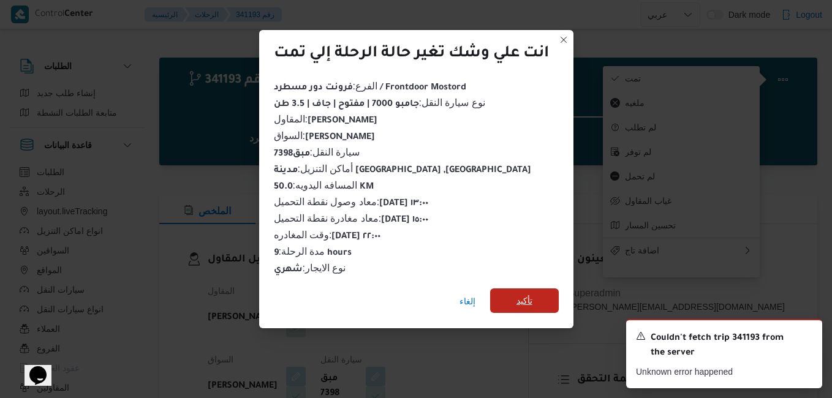
click at [517, 295] on span "تأكيد" at bounding box center [524, 300] width 16 height 15
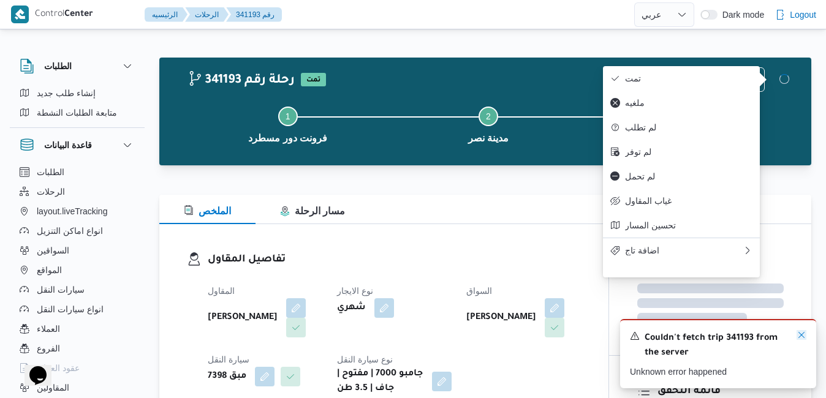
click at [804, 336] on icon "Dismiss toast" at bounding box center [801, 335] width 10 height 10
